Goal: Task Accomplishment & Management: Manage account settings

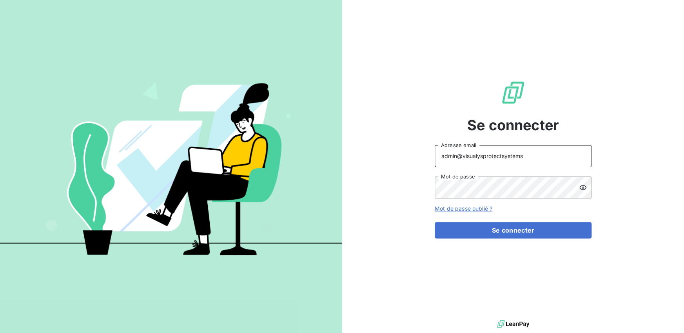
click at [524, 156] on input "admin@visualysprotectsystems" at bounding box center [512, 156] width 157 height 22
type input "admin@calvo"
click at [434, 222] on button "Se connecter" at bounding box center [512, 230] width 157 height 16
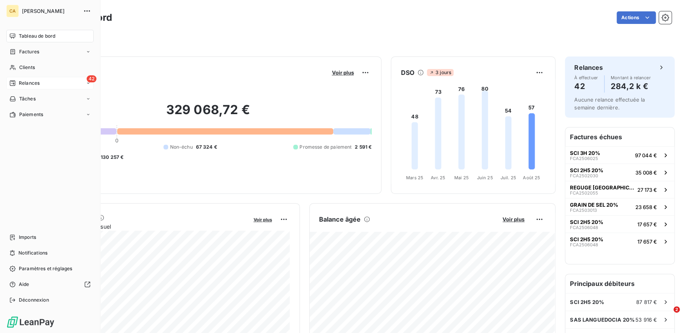
click at [16, 81] on div "Relances" at bounding box center [24, 83] width 30 height 7
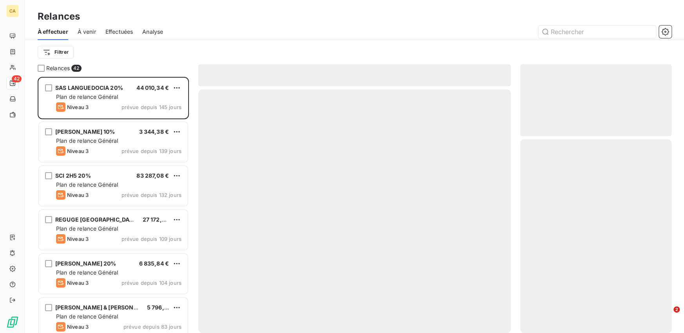
scroll to position [256, 151]
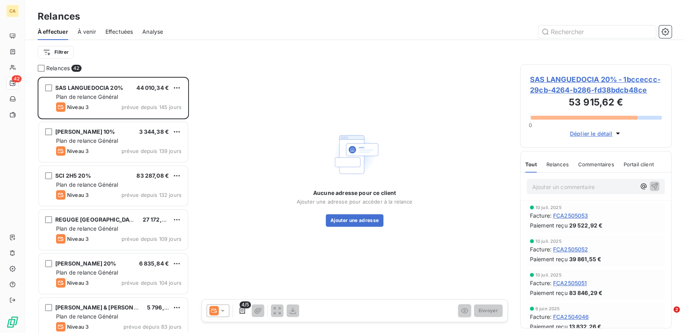
click at [122, 33] on span "Effectuées" at bounding box center [119, 32] width 28 height 8
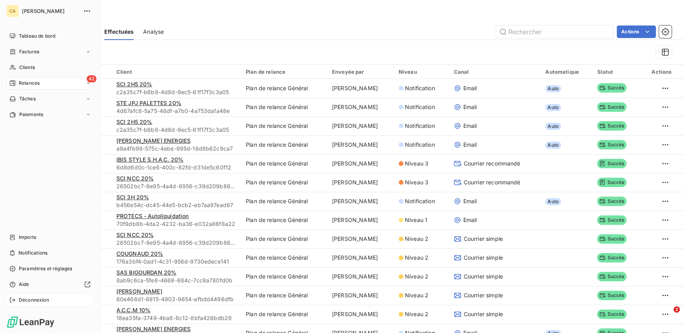
click at [25, 302] on span "Déconnexion" at bounding box center [34, 299] width 30 height 7
